Goal: Obtain resource: Download file/media

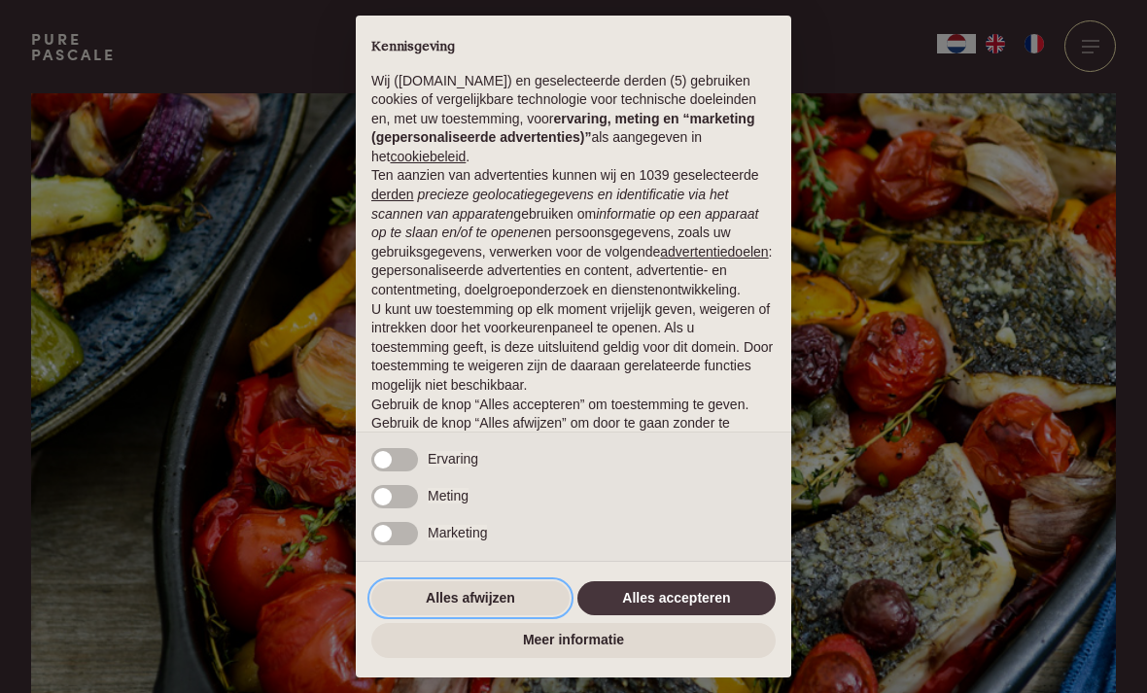
click at [433, 602] on button "Alles afwijzen" at bounding box center [470, 598] width 198 height 35
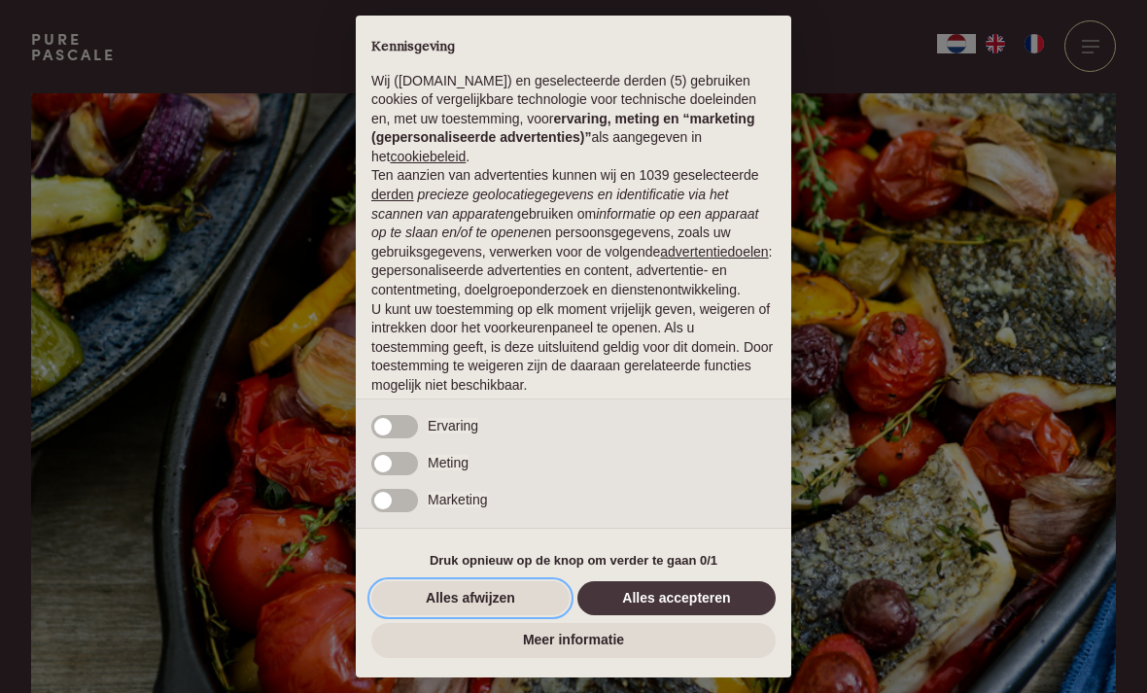
scroll to position [75, 0]
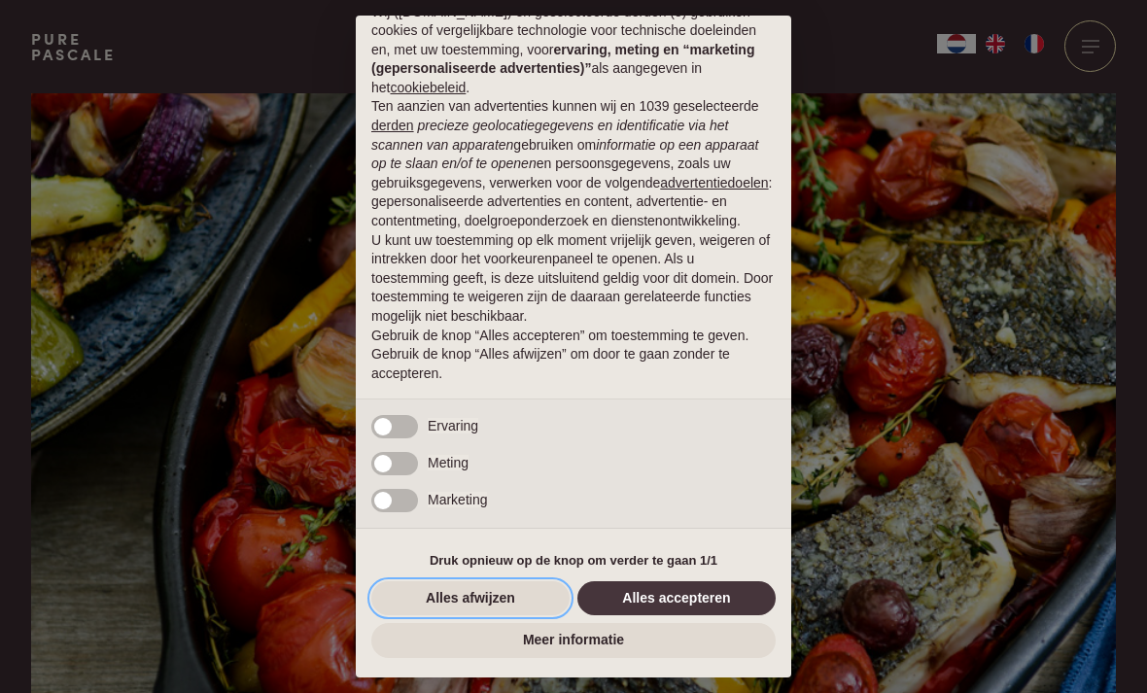
click at [508, 614] on button "Alles afwijzen" at bounding box center [470, 598] width 198 height 35
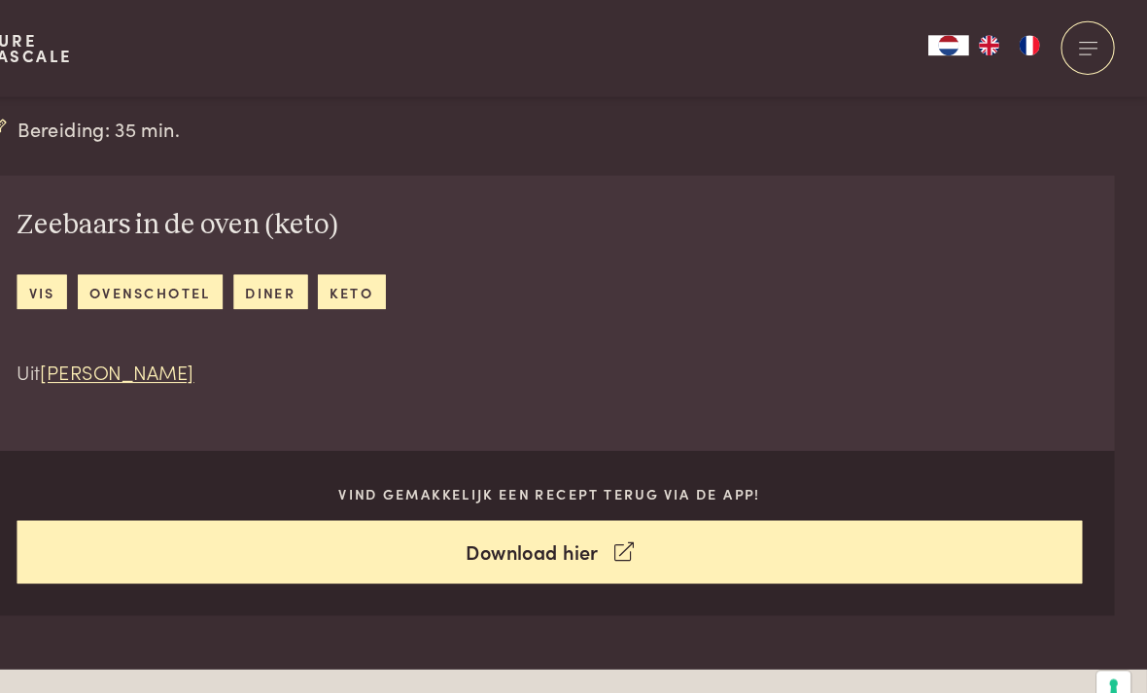
scroll to position [666, 0]
click at [554, 539] on link "Download hier" at bounding box center [574, 530] width 1024 height 61
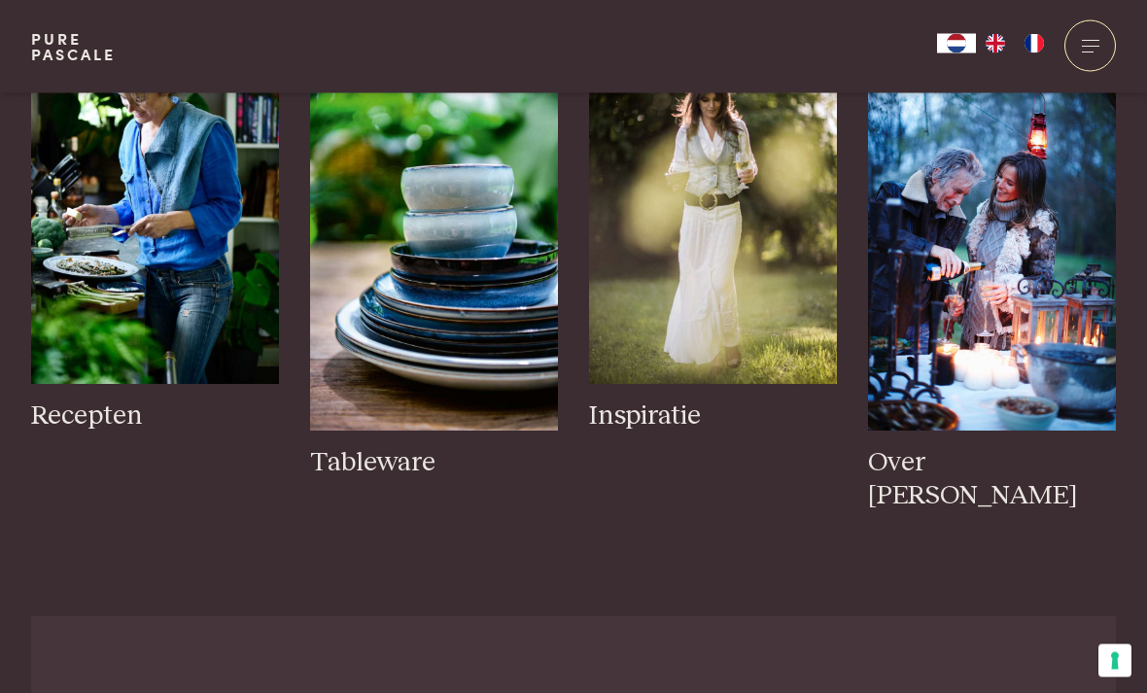
scroll to position [2234, 0]
click at [690, 401] on h3 "Inspiratie" at bounding box center [713, 417] width 248 height 34
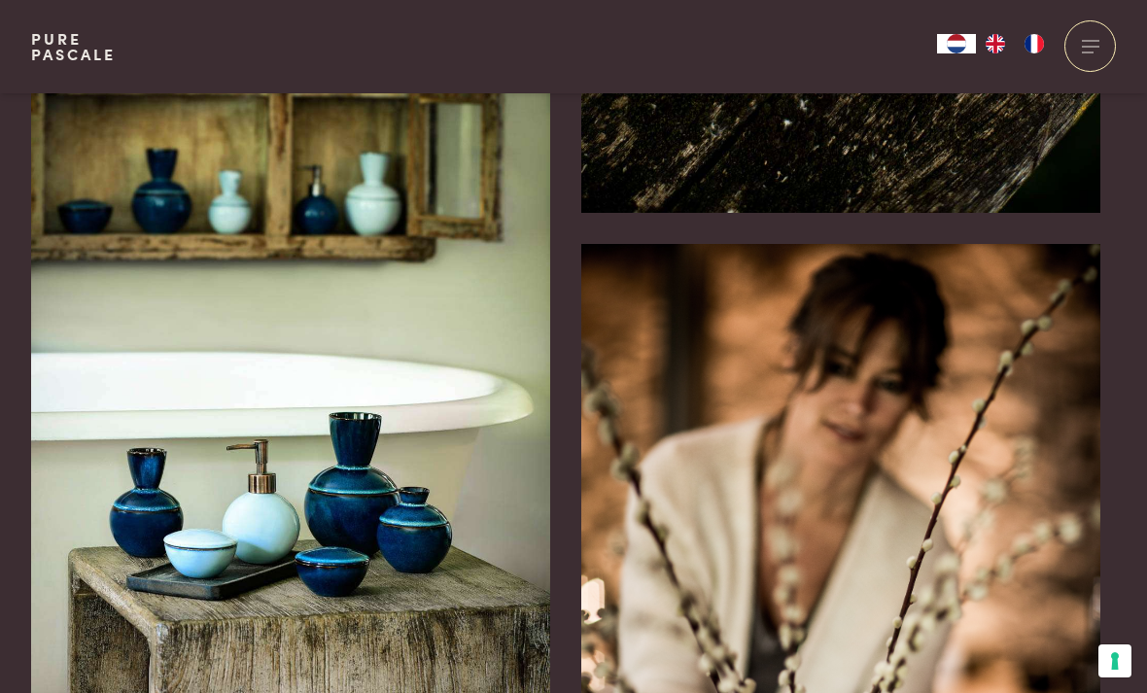
scroll to position [7413, 0]
